Goal: Transaction & Acquisition: Book appointment/travel/reservation

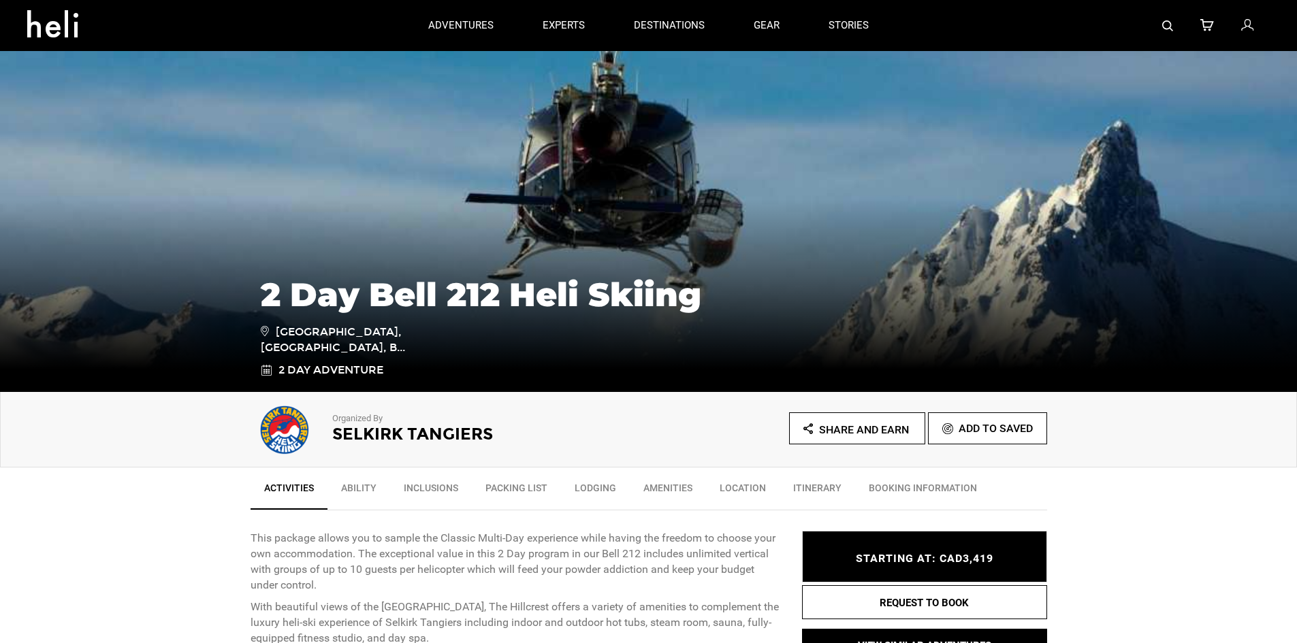
scroll to position [68, 0]
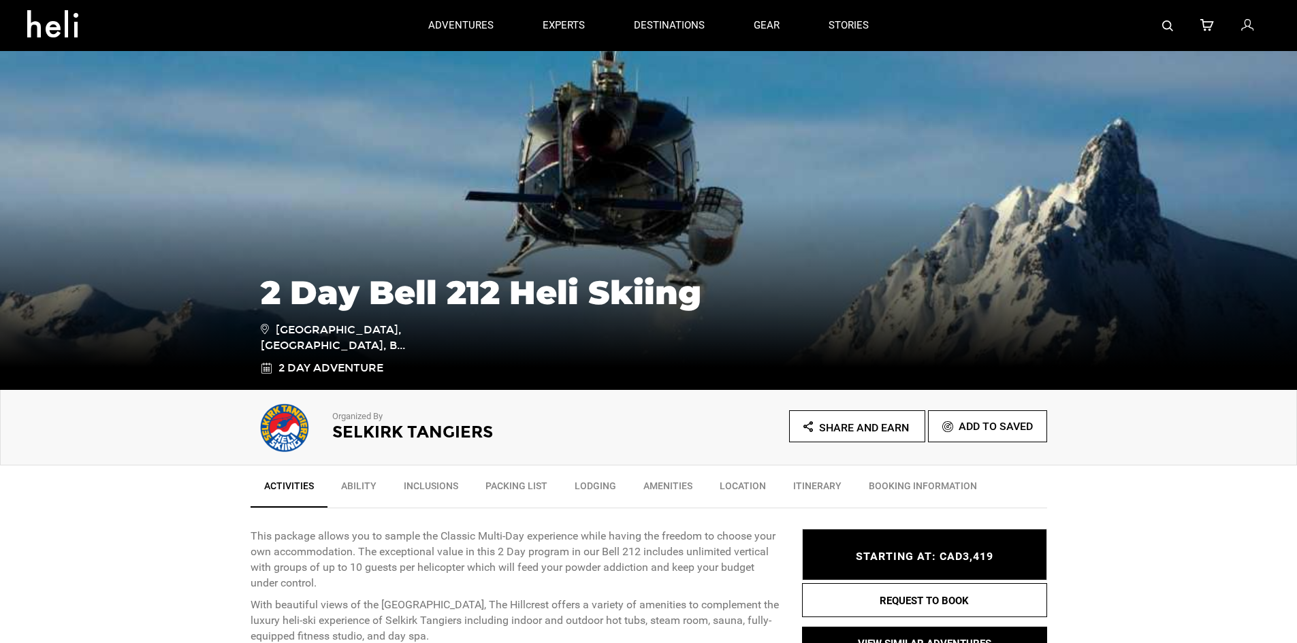
click at [508, 304] on h1 "2 Day Bell 212 Heli Skiing" at bounding box center [649, 292] width 776 height 37
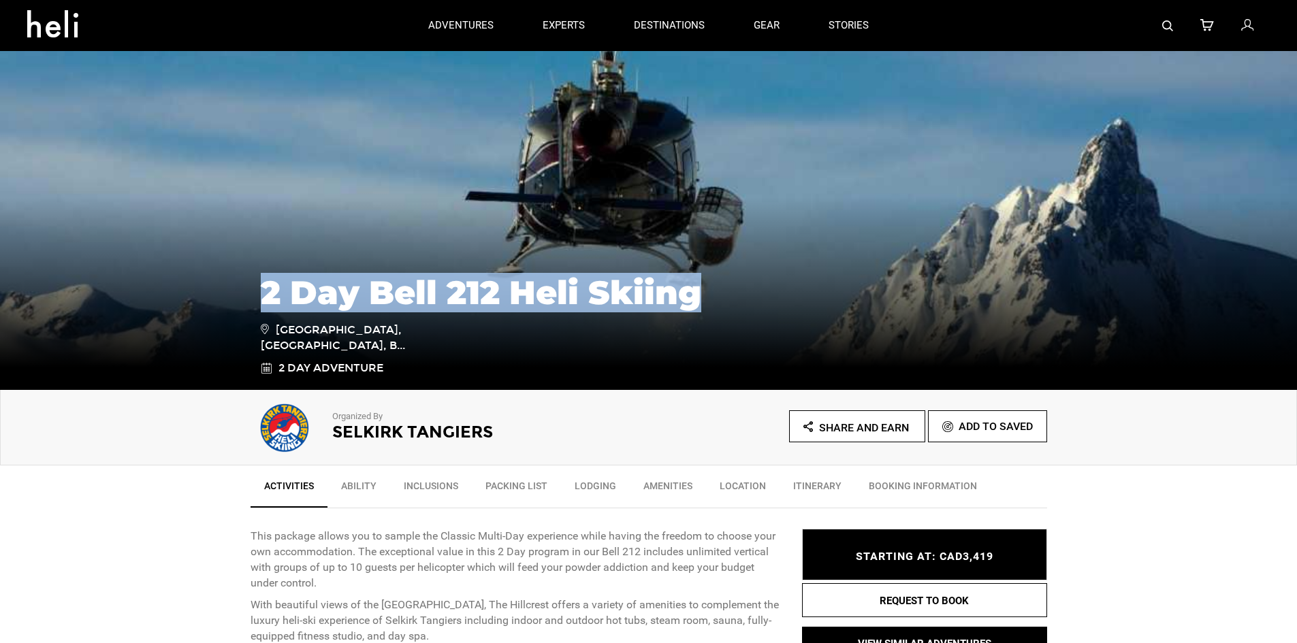
click at [508, 304] on h1 "2 Day Bell 212 Heli Skiing" at bounding box center [649, 292] width 776 height 37
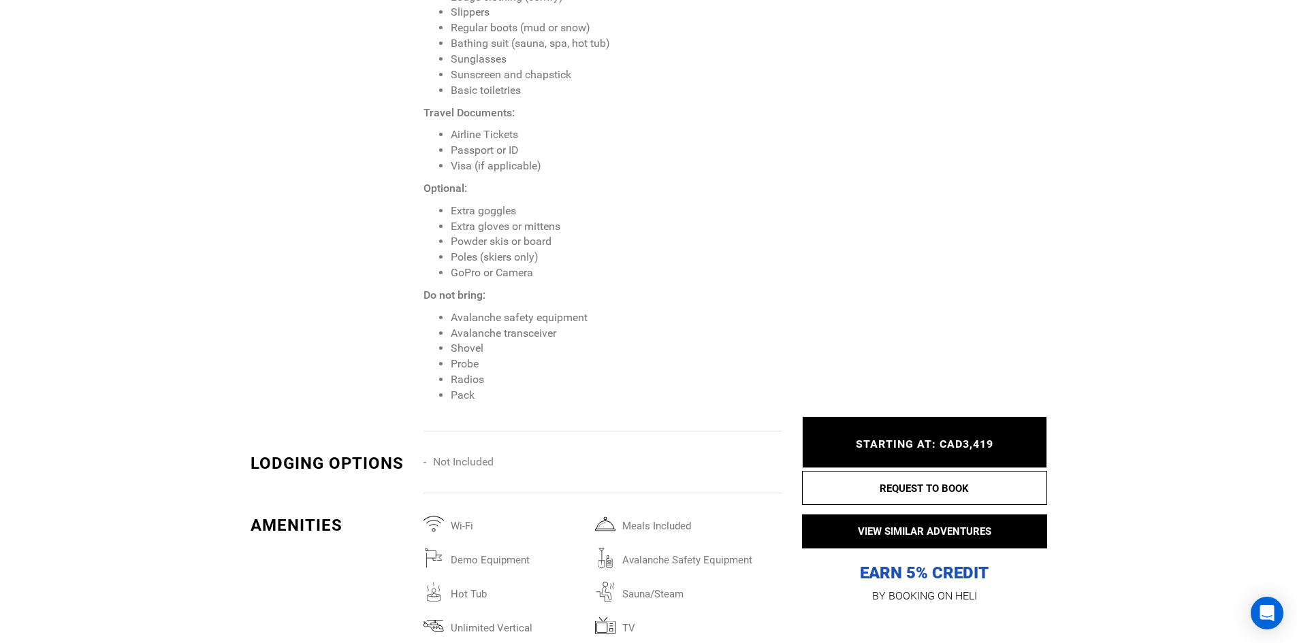
scroll to position [2246, 0]
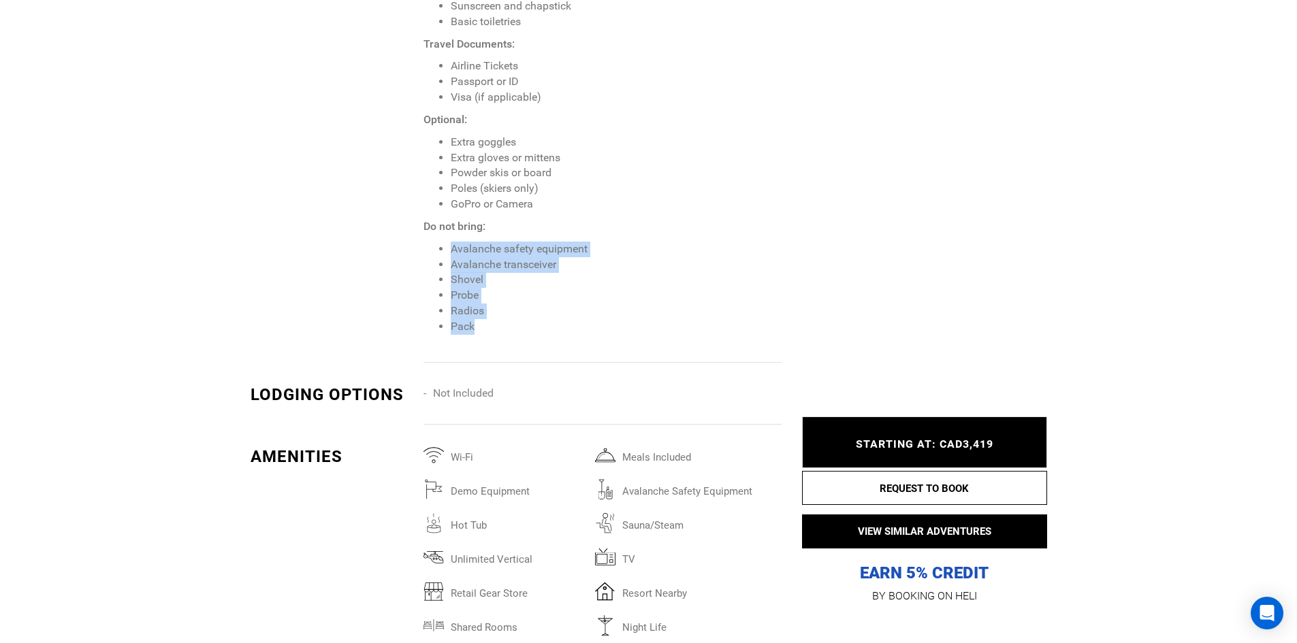
drag, startPoint x: 515, startPoint y: 346, endPoint x: 444, endPoint y: 251, distance: 118.3
click at [444, 251] on div "Recommended: Baselayers Ski socks Midlayer (insulation or fleece) High quality …" at bounding box center [607, 53] width 368 height 620
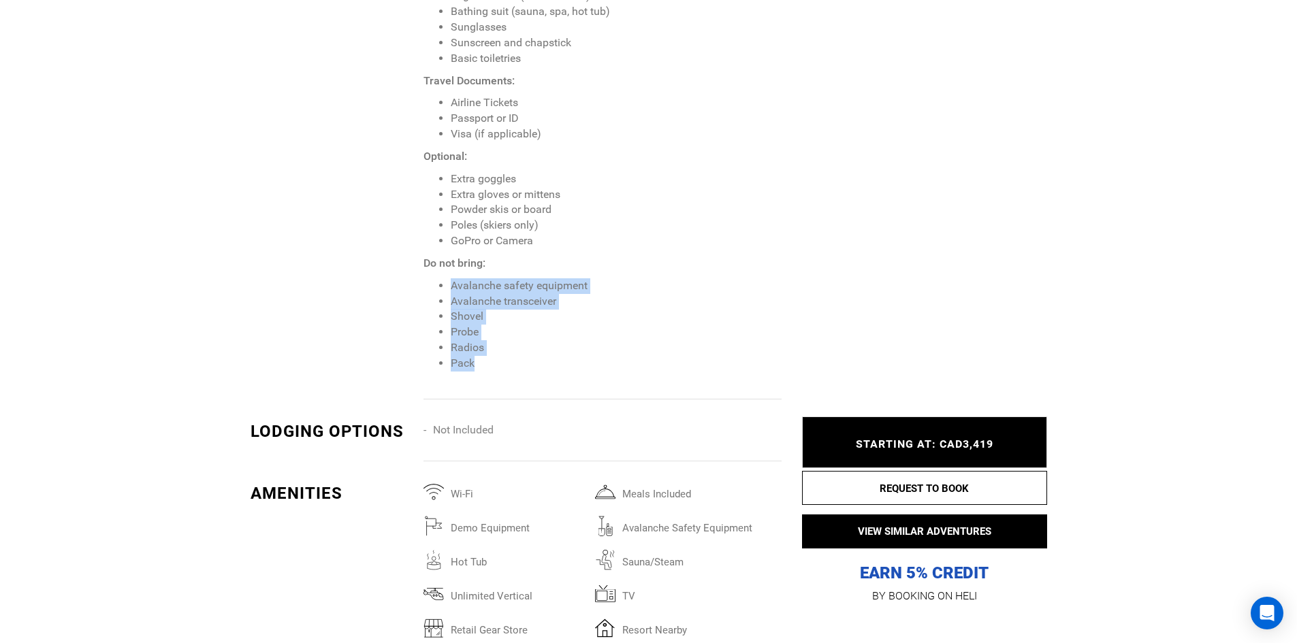
scroll to position [2110, 0]
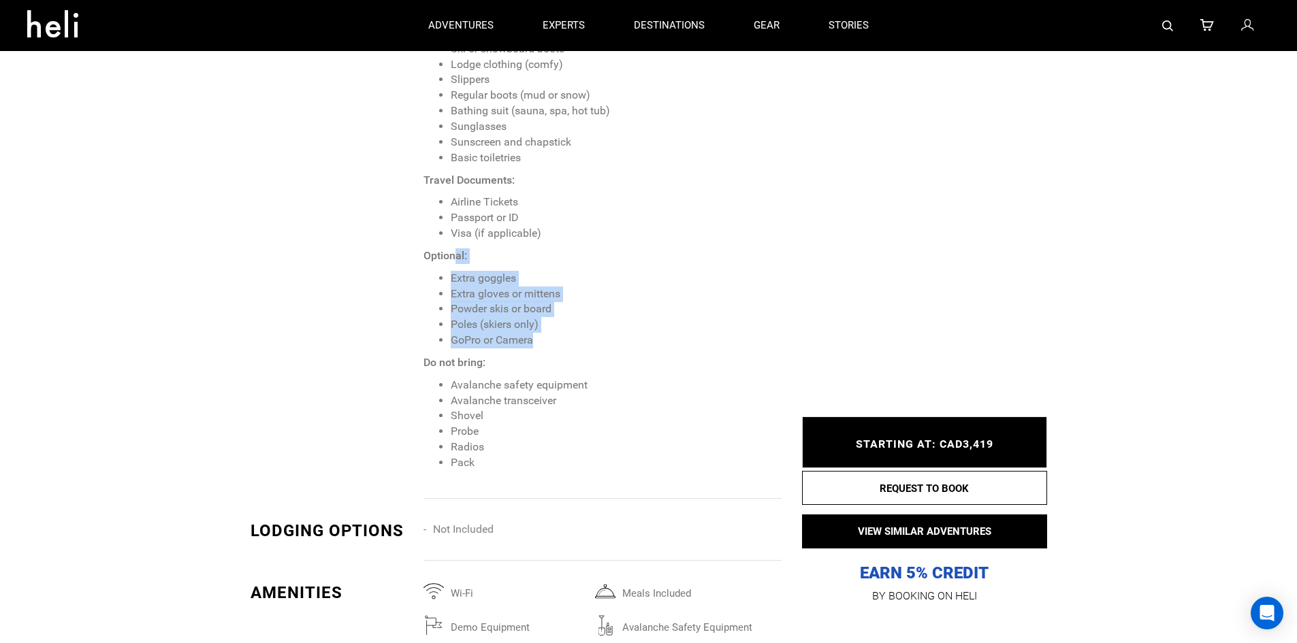
drag, startPoint x: 556, startPoint y: 346, endPoint x: 453, endPoint y: 261, distance: 133.4
click at [455, 262] on span "Recommended: Baselayers Ski socks Midlayer (insulation or fleece) High quality …" at bounding box center [601, 175] width 357 height 592
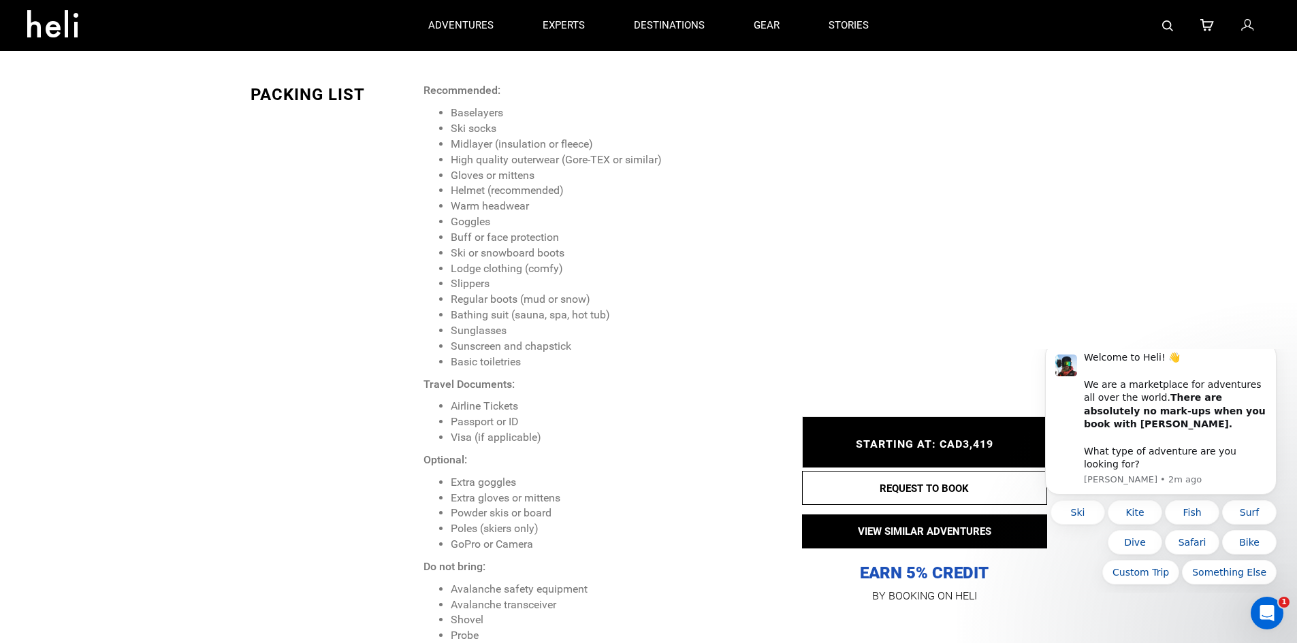
scroll to position [0, 0]
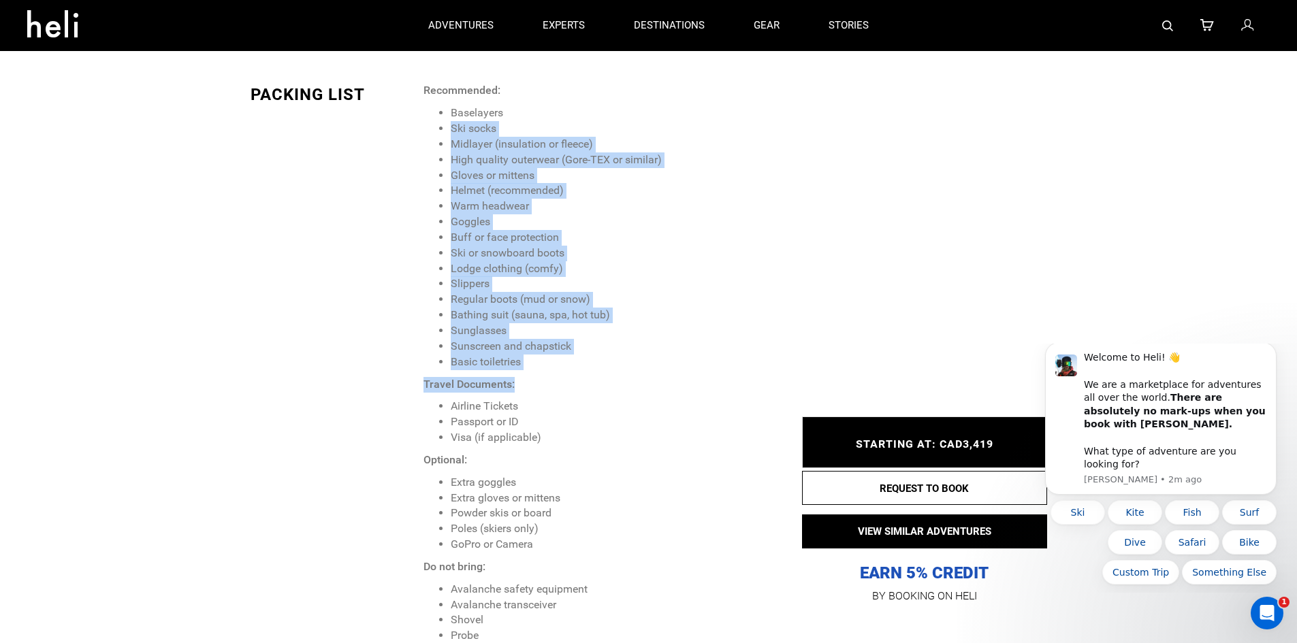
drag, startPoint x: 578, startPoint y: 372, endPoint x: 417, endPoint y: 134, distance: 287.3
click at [417, 134] on div "PACKING LIST Recommended: Baselayers Ski socks Midlayer (insulation or fleece) …" at bounding box center [515, 393] width 551 height 620
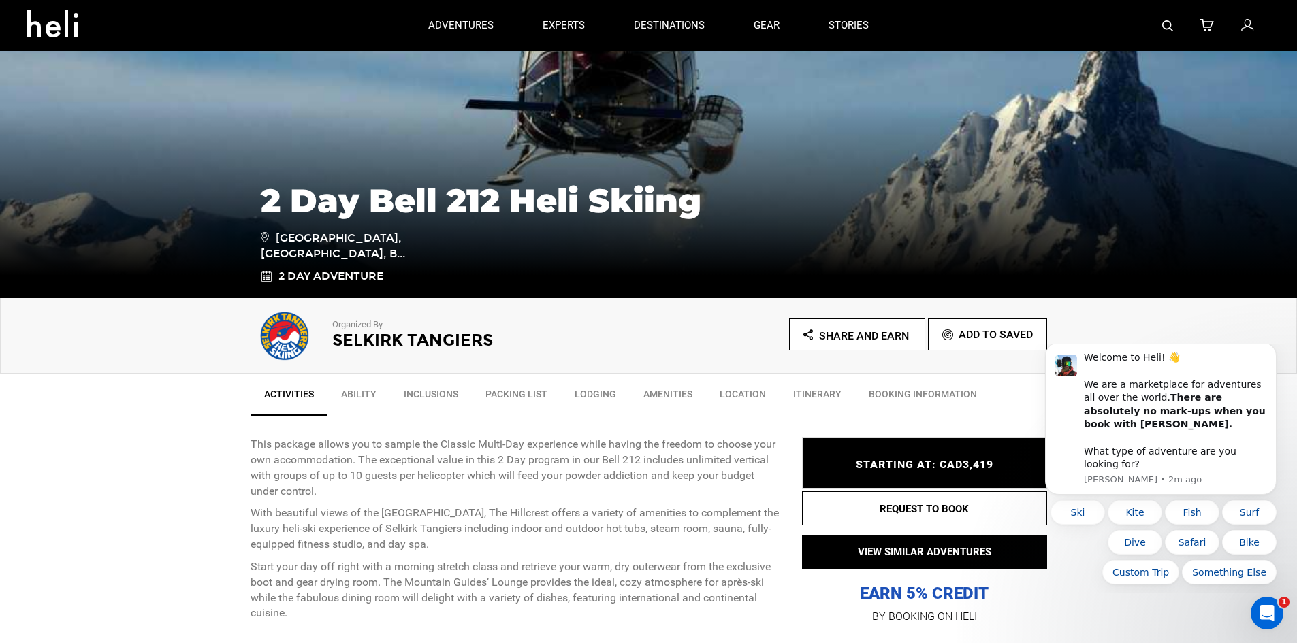
scroll to position [136, 0]
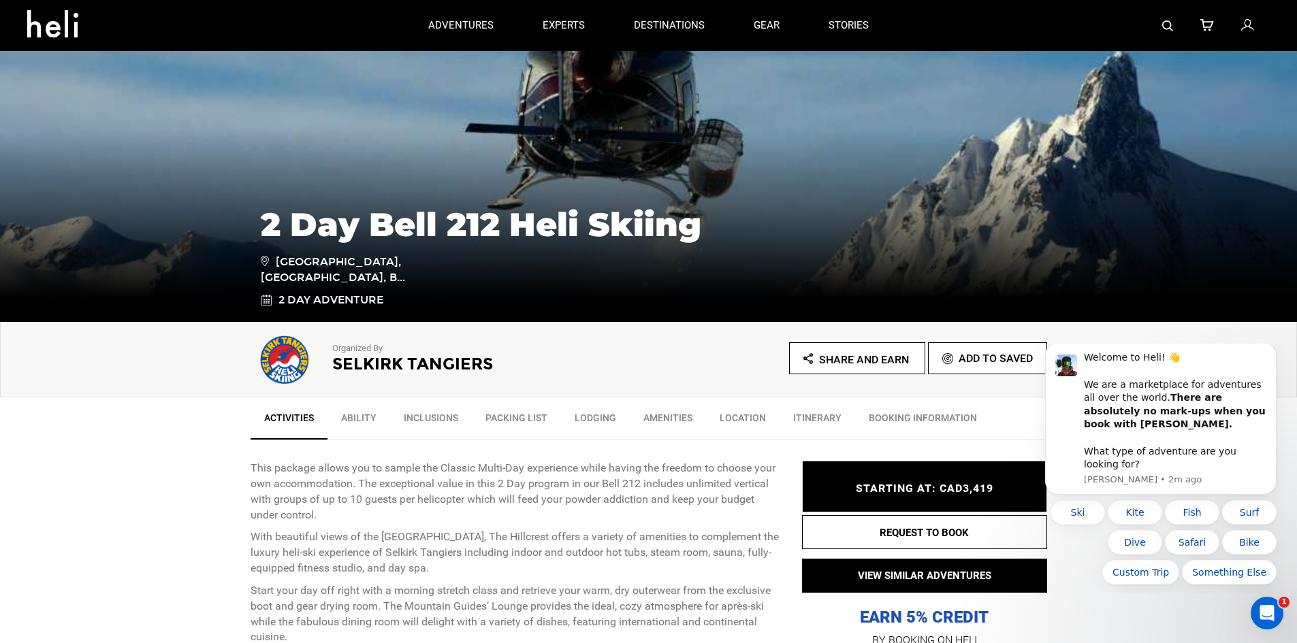
click at [382, 276] on span "[GEOGRAPHIC_DATA], [GEOGRAPHIC_DATA], B..." at bounding box center [358, 269] width 194 height 33
